Goal: Transaction & Acquisition: Purchase product/service

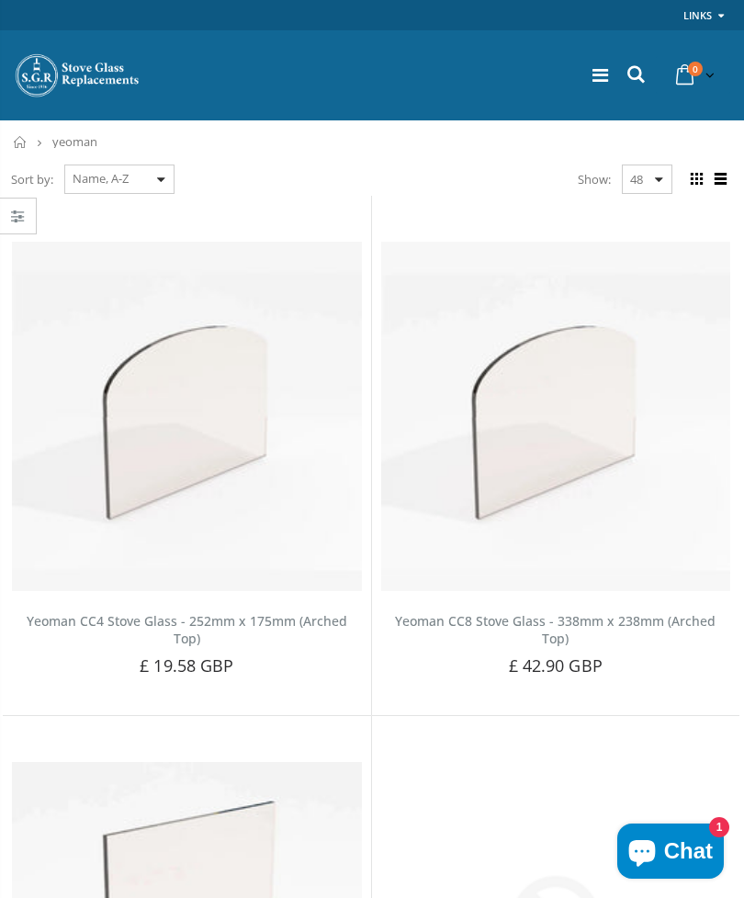
click at [138, 182] on select "Featured Best Selling Name, A-Z Name, Z-A Price, low to high Price, high to low…" at bounding box center [119, 178] width 110 height 29
click at [635, 76] on icon at bounding box center [636, 74] width 25 height 24
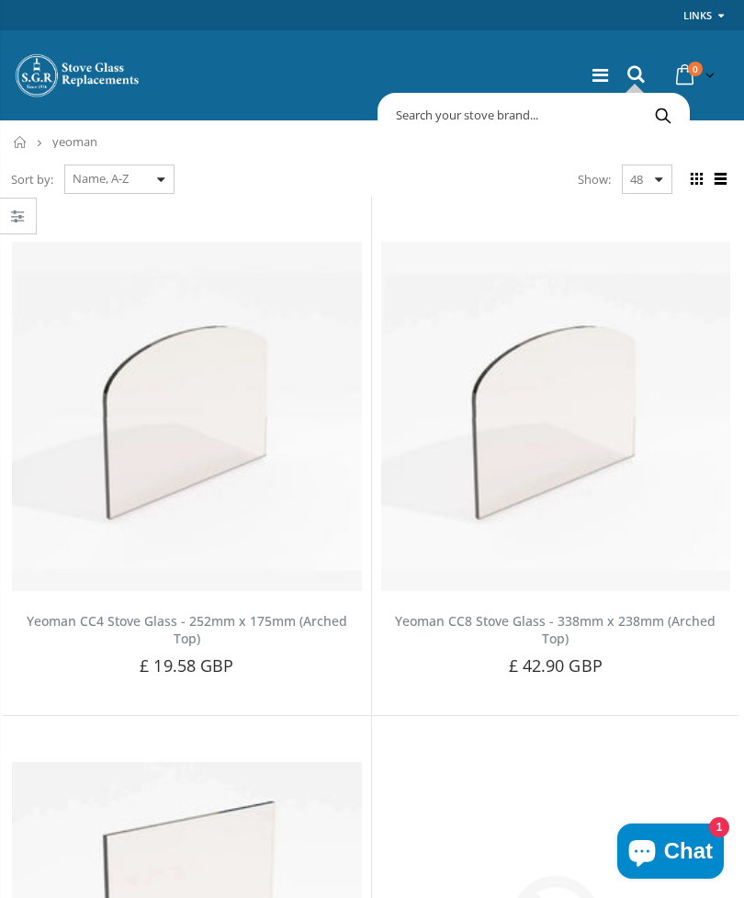
click at [493, 119] on input "text" at bounding box center [609, 114] width 455 height 35
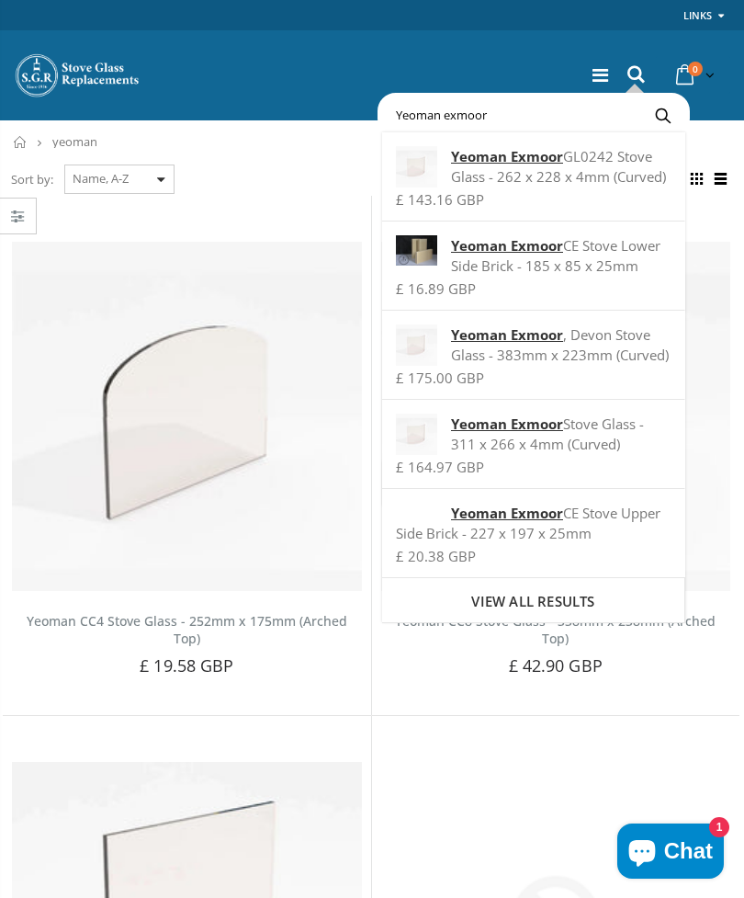
type input "Yeoman exmoor"
click at [662, 115] on button "Search" at bounding box center [662, 114] width 41 height 35
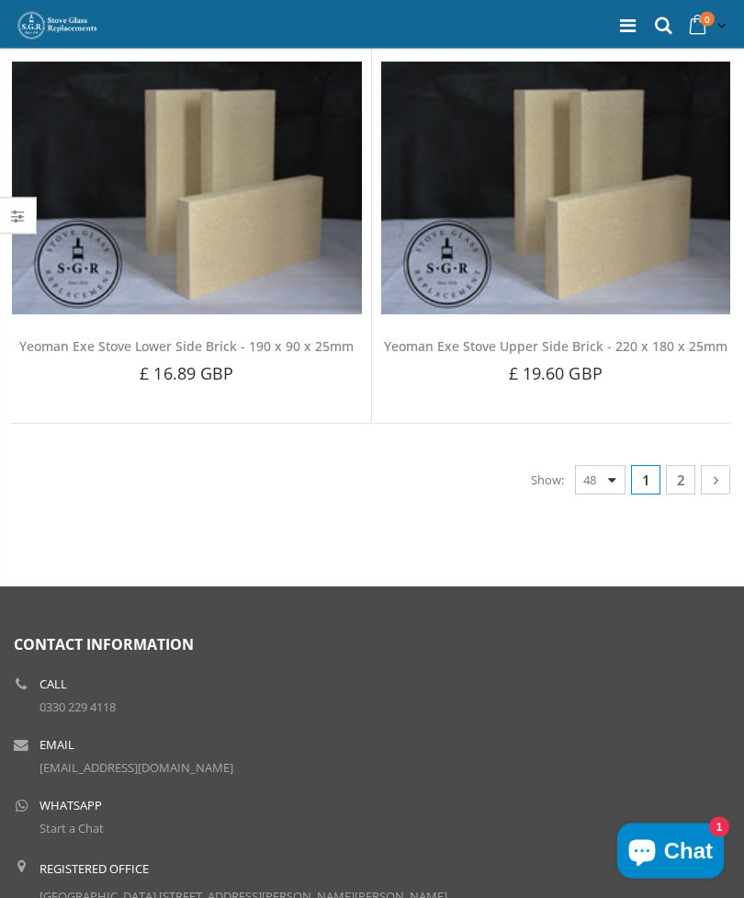
scroll to position [12238, 0]
click at [679, 465] on link "2" at bounding box center [680, 479] width 29 height 29
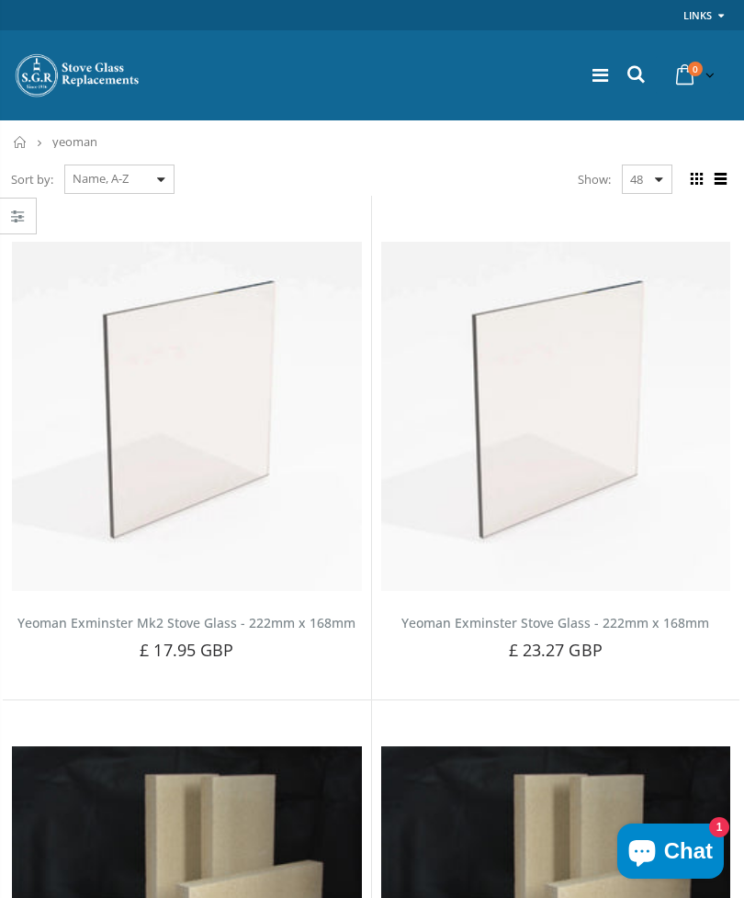
scroll to position [6314, 0]
